Goal: Task Accomplishment & Management: Manage account settings

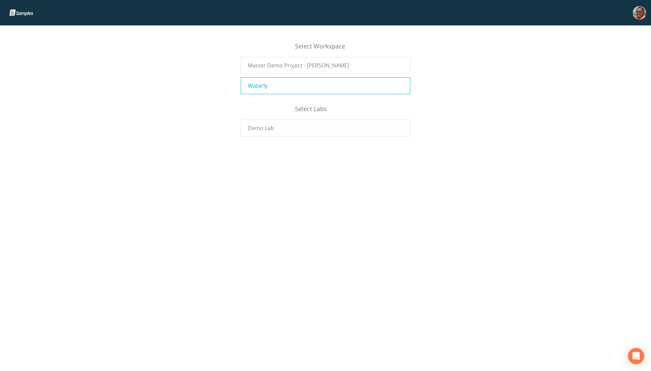
click at [275, 85] on div "Waterly" at bounding box center [325, 85] width 169 height 17
click at [292, 83] on div "Waterly" at bounding box center [325, 85] width 169 height 17
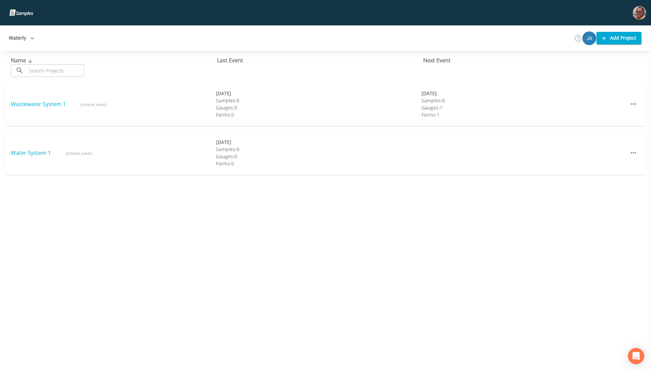
click at [26, 35] on button "Waterly" at bounding box center [21, 38] width 31 height 13
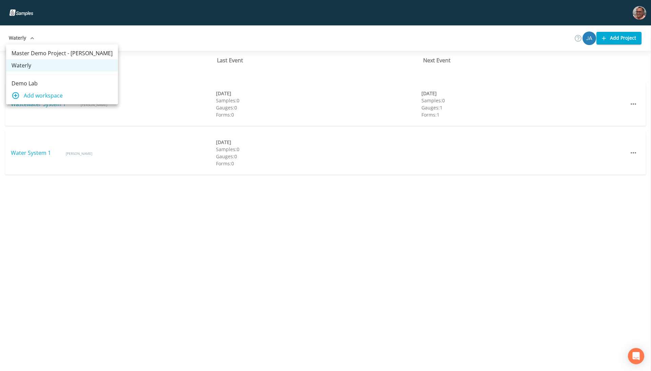
click at [26, 96] on span "Add workspace" at bounding box center [68, 95] width 89 height 8
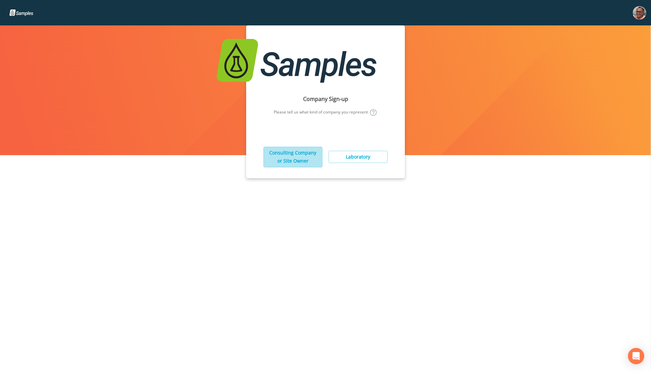
click at [271, 158] on button "Consulting Company or Site Owner" at bounding box center [292, 157] width 59 height 21
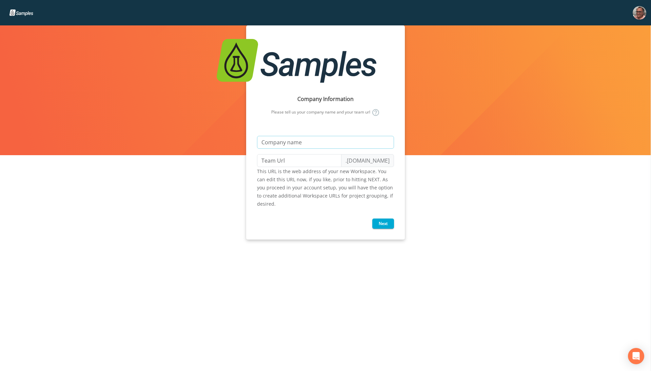
click at [292, 145] on input "text" at bounding box center [325, 142] width 137 height 13
type input "M"
type input "m"
type input "Mi"
type input "mi"
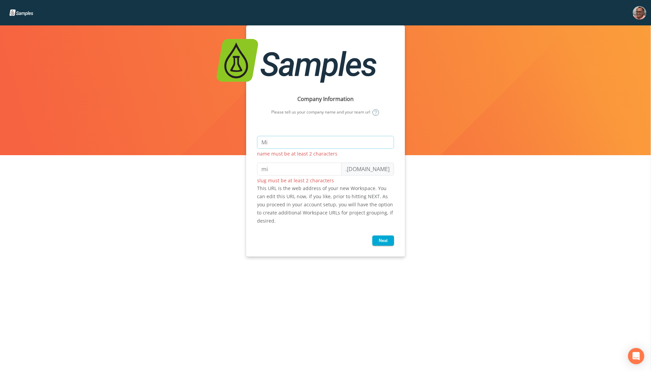
type input "Mik"
type input "mik"
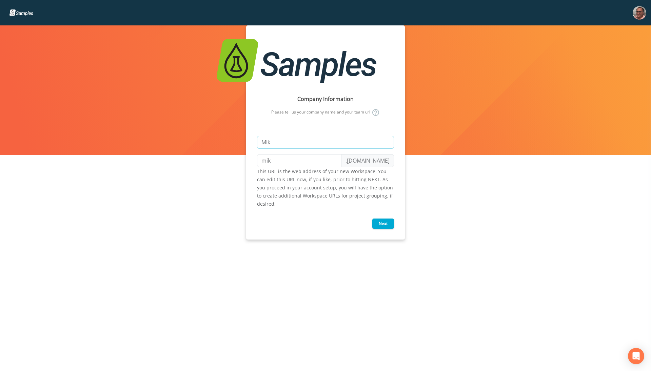
type input "[PERSON_NAME]"
type input "mike"
type input "[PERSON_NAME]"
click at [379, 225] on button "Next" at bounding box center [383, 224] width 22 height 10
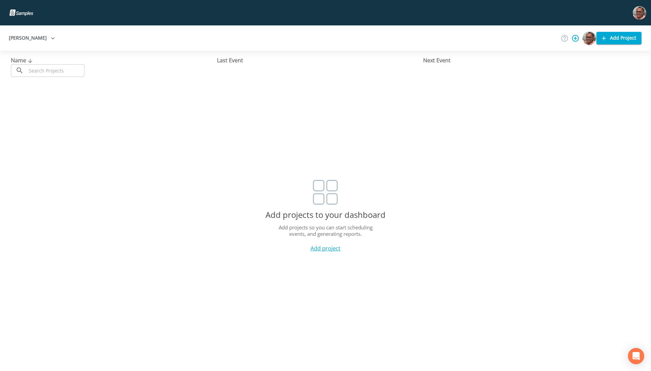
click at [623, 36] on button "Add Project" at bounding box center [618, 38] width 45 height 13
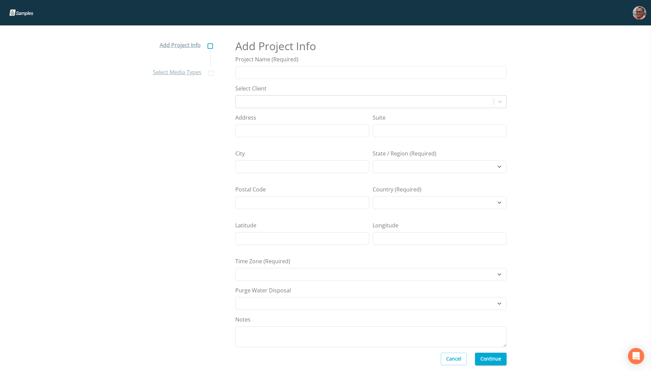
select select "[GEOGRAPHIC_DATA]/[GEOGRAPHIC_DATA]"
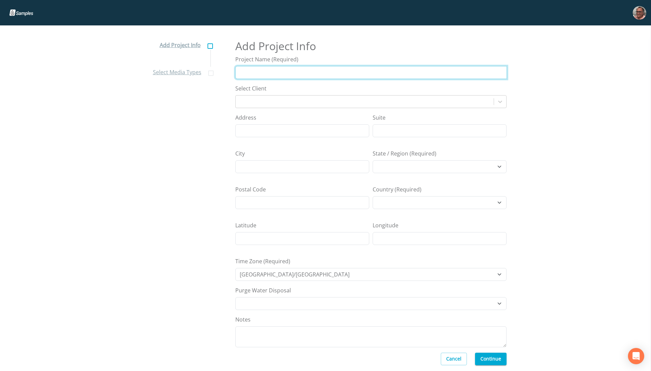
click at [290, 72] on input "Project Name (Required)" at bounding box center [370, 72] width 271 height 13
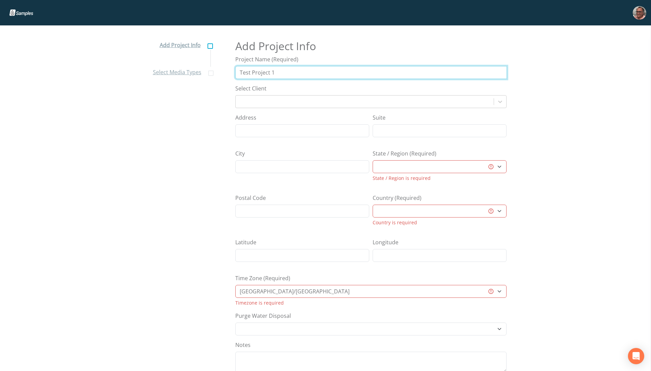
type input "Test Project 1"
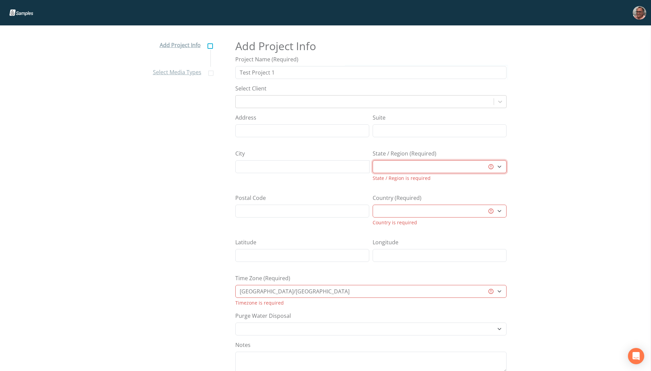
select select "12a86335-1915-4ffb-a458-bb825c99a969"
select select "[GEOGRAPHIC_DATA]"
select select "9f985e45-a595-4cc2-8965-bc781849656a"
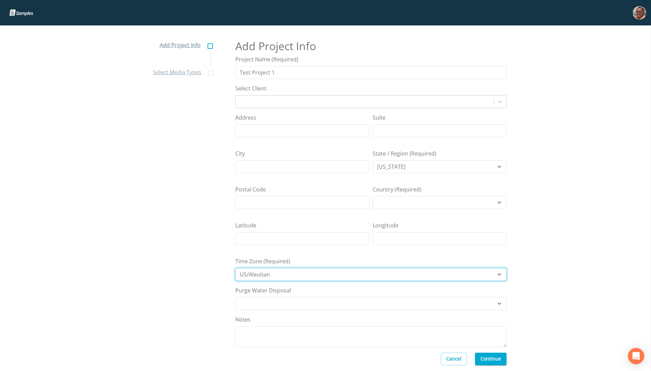
select select "US/Central"
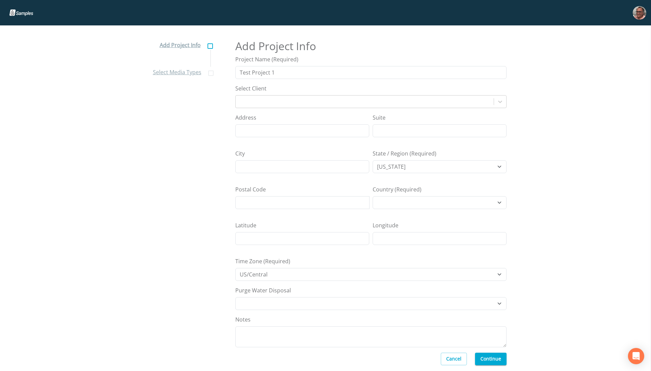
click at [490, 362] on button "Continue" at bounding box center [491, 359] width 32 height 13
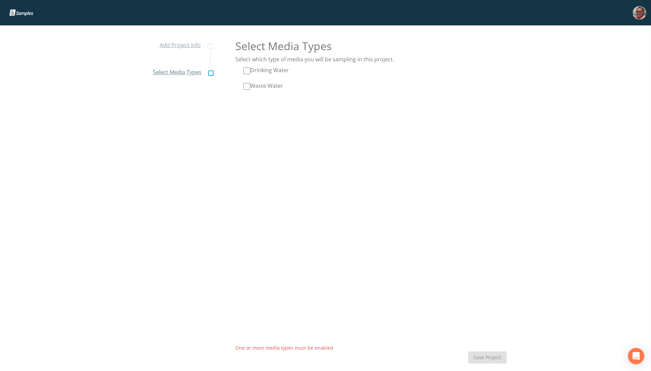
click at [262, 71] on label "Drinking Water" at bounding box center [265, 70] width 45 height 8
click at [250, 71] on input "Drinking Water" at bounding box center [246, 70] width 7 height 7
checkbox input "true"
click at [258, 85] on label "Waste Water" at bounding box center [263, 86] width 40 height 8
click at [250, 85] on input "Waste Water" at bounding box center [246, 86] width 7 height 7
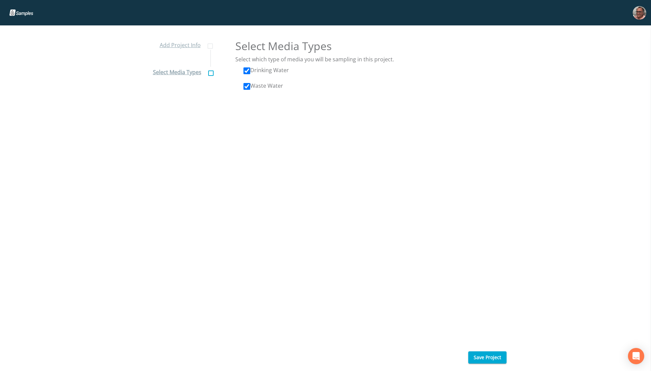
checkbox input "true"
click at [486, 356] on button "Save Project" at bounding box center [487, 357] width 38 height 13
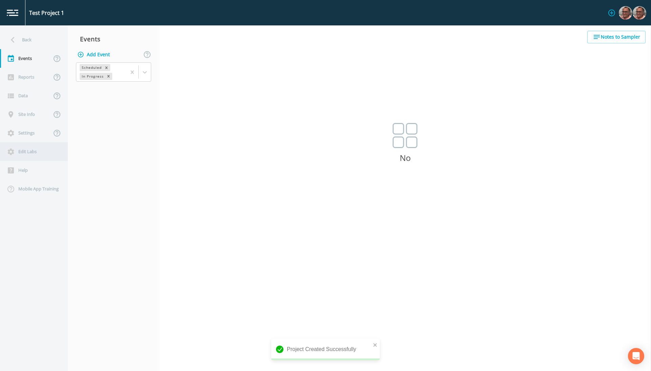
click at [24, 154] on div "Edit Labs" at bounding box center [30, 151] width 61 height 19
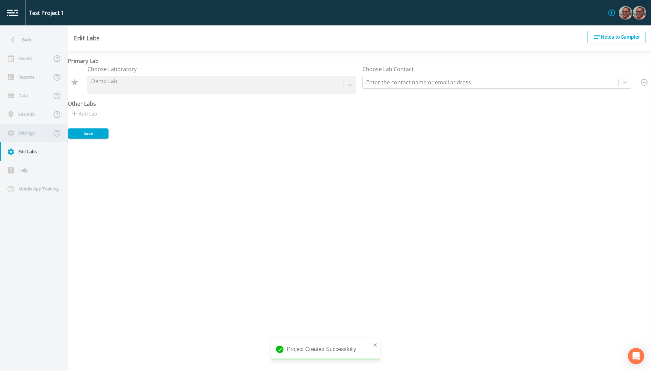
click at [25, 133] on div "Settings" at bounding box center [25, 133] width 51 height 19
select select "9f985e45-a595-4cc2-8965-bc781849656a"
select select "[GEOGRAPHIC_DATA]"
select select "US/Central"
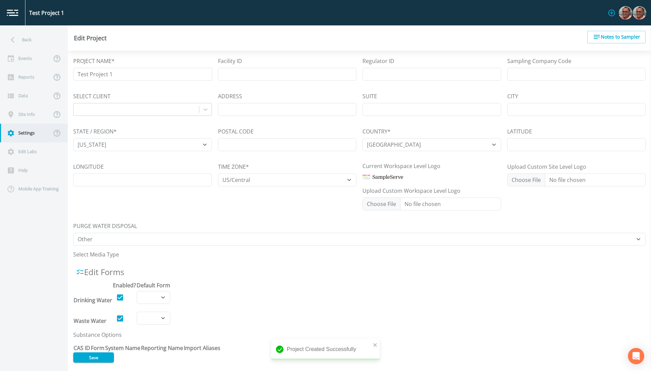
select select "07d146af-c4c7-4976-a852-8d8ba299313f"
click at [28, 116] on div "Site Info" at bounding box center [25, 114] width 51 height 19
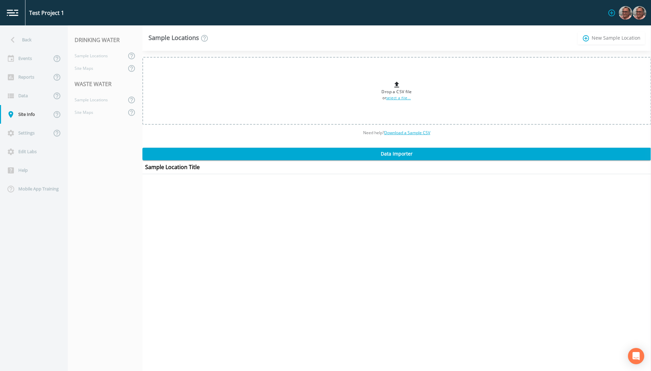
click at [608, 37] on link "add_circle_outline New Sample Location" at bounding box center [610, 38] width 67 height 13
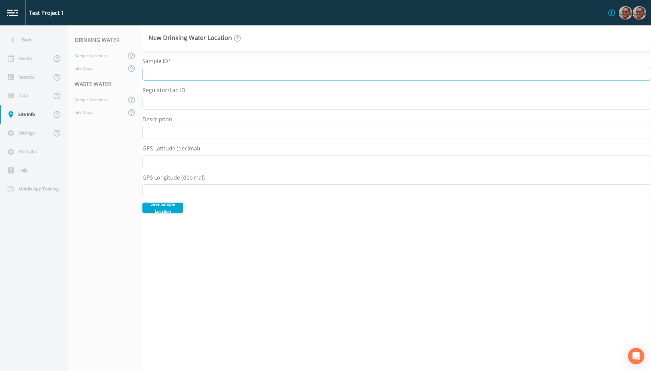
click at [165, 75] on input "Sample ID*" at bounding box center [396, 74] width 508 height 13
type input "W"
type input "DW-01"
click at [158, 207] on button "Save Sample Location" at bounding box center [162, 208] width 41 height 10
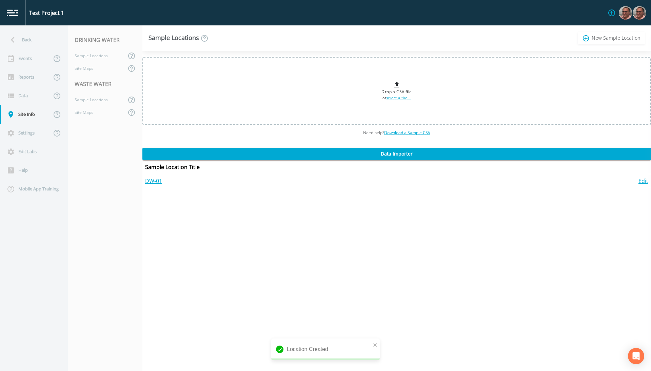
click at [605, 34] on link "add_circle_outline New Sample Location" at bounding box center [610, 38] width 67 height 13
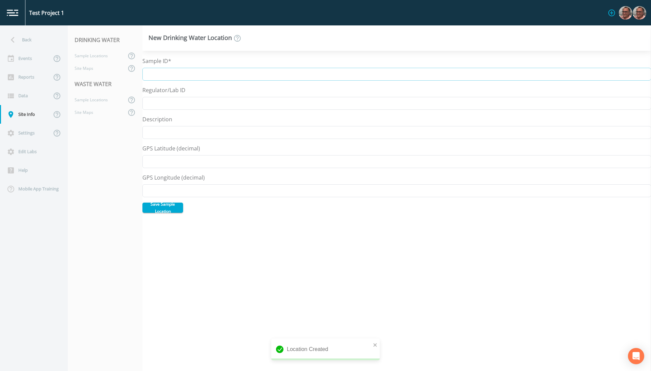
click at [254, 73] on input "Sample ID*" at bounding box center [396, 74] width 508 height 13
type input "DW-02"
click at [165, 207] on button "Save Sample Location" at bounding box center [162, 208] width 41 height 10
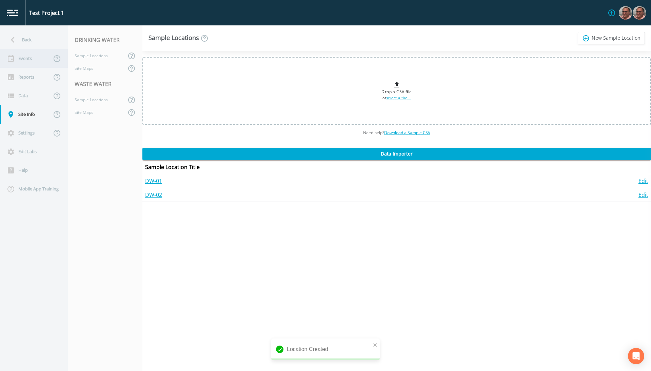
click at [24, 56] on div "Events" at bounding box center [25, 58] width 51 height 19
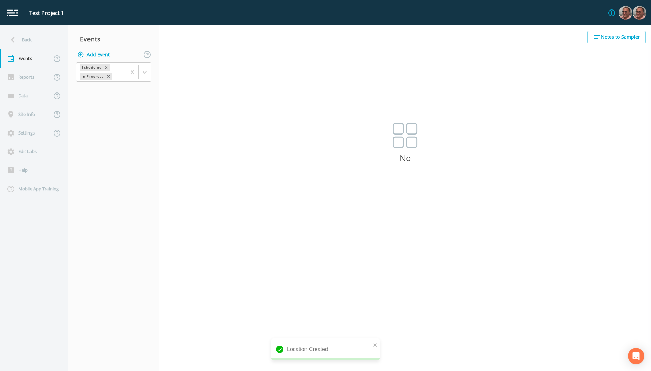
click at [102, 54] on button "Add Event" at bounding box center [94, 54] width 37 height 13
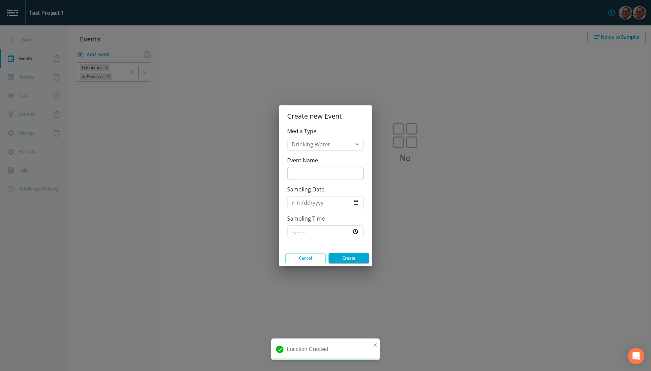
click at [328, 176] on input "Event Name" at bounding box center [325, 173] width 77 height 13
type input "Event 1"
click at [350, 256] on button "Create" at bounding box center [348, 258] width 41 height 10
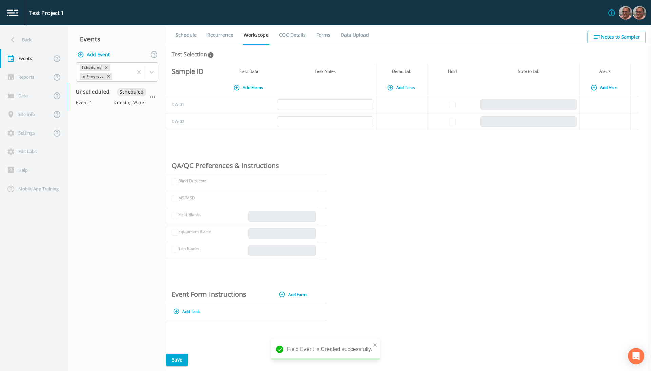
click at [400, 88] on button "Add Tests" at bounding box center [401, 87] width 32 height 11
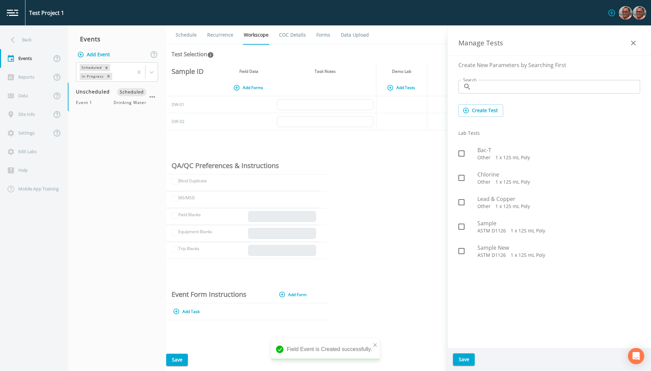
click at [461, 152] on icon at bounding box center [461, 153] width 8 height 8
checkbox input "true"
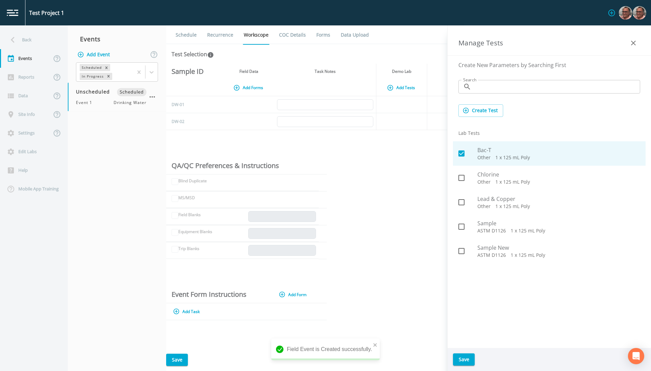
click at [467, 357] on button "Save" at bounding box center [464, 359] width 22 height 13
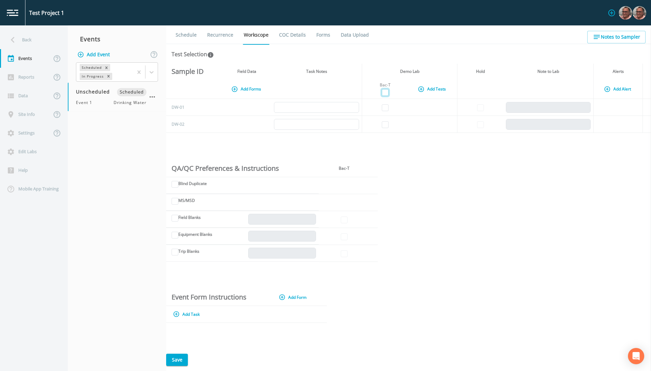
click at [383, 91] on input "checkbox" at bounding box center [385, 92] width 7 height 7
checkbox input "true"
click at [180, 356] on button "Save" at bounding box center [177, 360] width 22 height 13
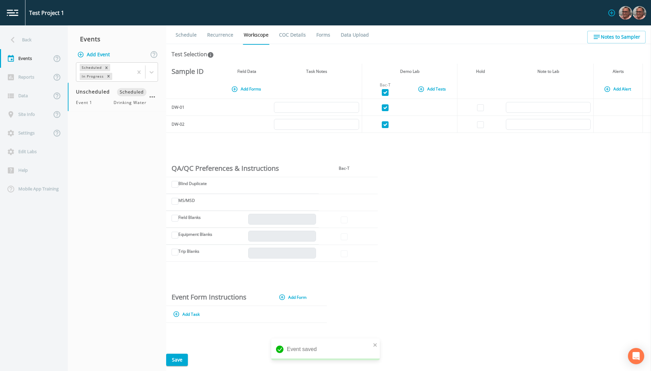
click at [485, 208] on div "Sample ID Field Data Task Notes Demo Lab Hold Note to Lab Alerts Add Forms Bac-…" at bounding box center [408, 206] width 484 height 285
click at [561, 234] on div "Sample ID Field Data Task Notes Demo Lab Hold Note to Lab Alerts Add Forms Bac-…" at bounding box center [408, 206] width 484 height 285
